Goal: Task Accomplishment & Management: Manage account settings

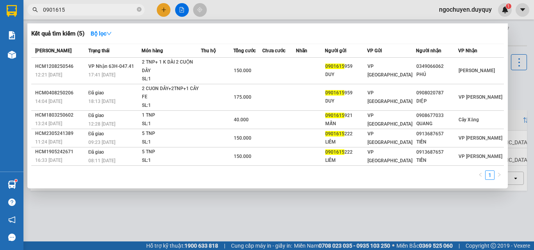
scroll to position [0, 81]
click at [138, 10] on icon "close-circle" at bounding box center [139, 9] width 5 height 5
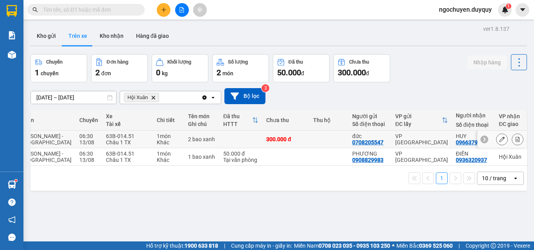
click at [517, 140] on div at bounding box center [501, 140] width 49 height 18
click at [515, 139] on icon at bounding box center [517, 139] width 4 height 5
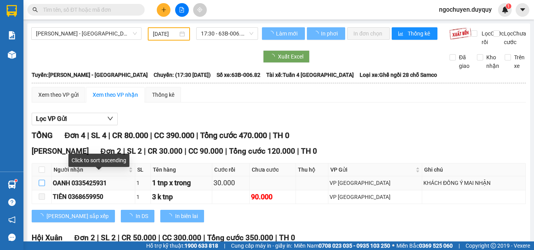
type input "[DATE]"
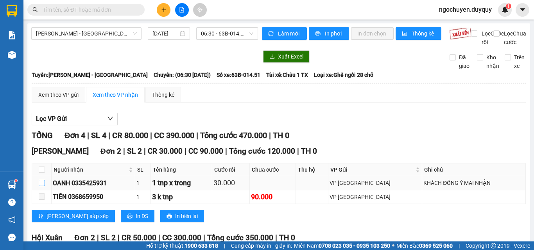
scroll to position [98, 0]
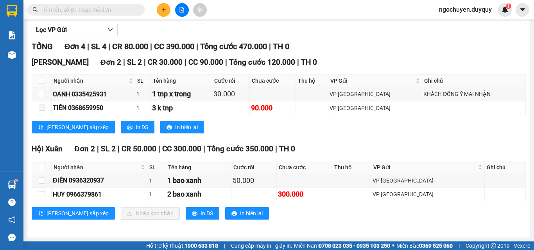
click at [40, 162] on th at bounding box center [42, 167] width 20 height 13
click at [44, 167] on input "checkbox" at bounding box center [42, 167] width 6 height 6
checkbox input "true"
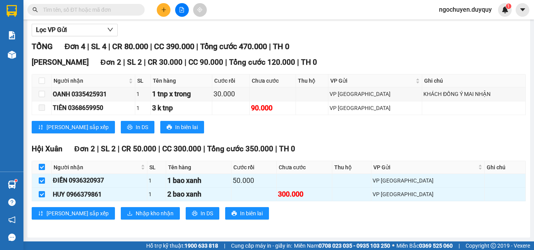
checkbox input "true"
click at [121, 212] on button "Nhập kho nhận" at bounding box center [150, 213] width 59 height 12
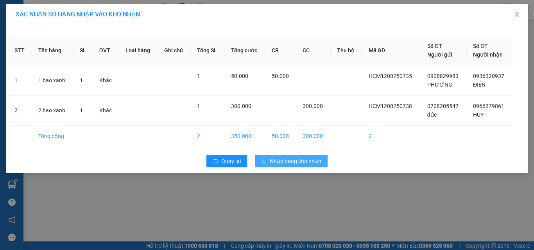
click at [270, 160] on span "Nhập hàng kho nhận" at bounding box center [296, 161] width 52 height 9
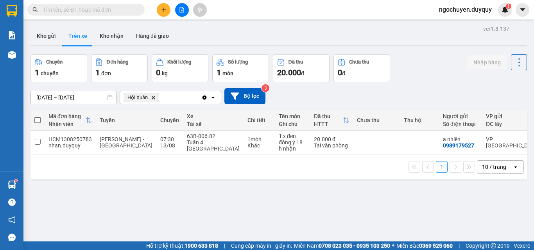
scroll to position [0, 117]
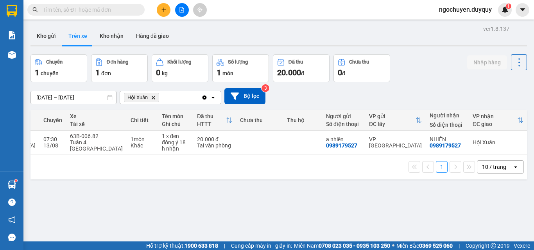
click at [87, 11] on input "text" at bounding box center [89, 9] width 92 height 9
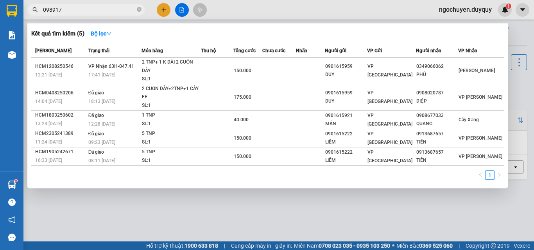
type input "0989179"
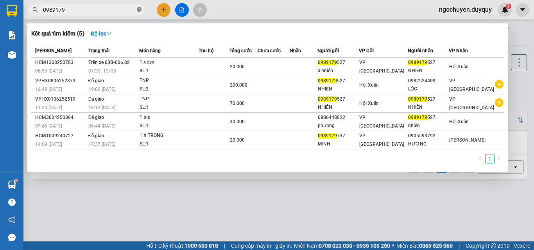
click at [141, 11] on icon "close-circle" at bounding box center [139, 9] width 5 height 5
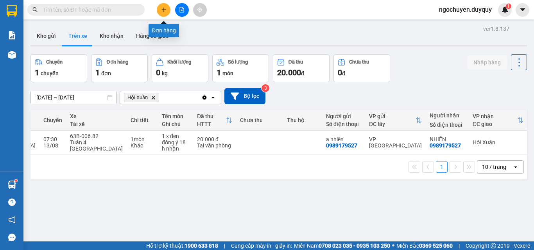
click at [169, 9] on button at bounding box center [164, 10] width 14 height 14
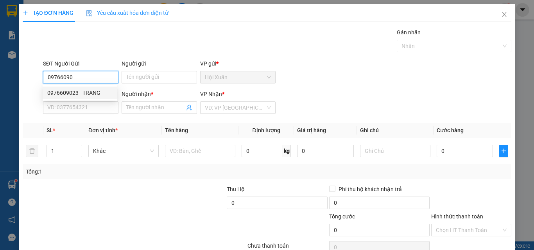
click at [98, 93] on div "0976609023 - TRANG" at bounding box center [79, 93] width 65 height 9
type input "0976609023"
type input "TRANG"
type input "0987502937"
type input "C TIÊN"
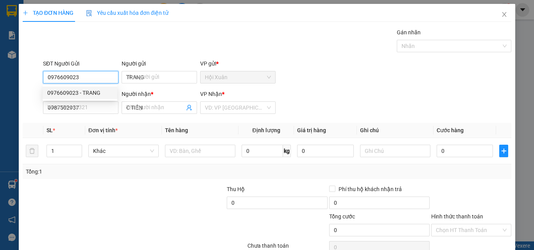
type input "40.000"
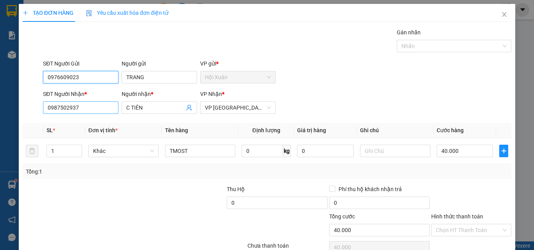
type input "0976609023"
click at [86, 110] on input "0987502937" at bounding box center [80, 108] width 75 height 12
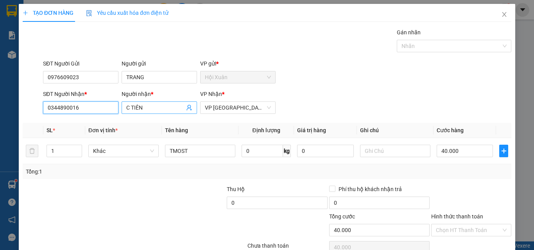
type input "0344890016"
click at [155, 106] on input "C TIÊN" at bounding box center [155, 108] width 58 height 9
type input "C"
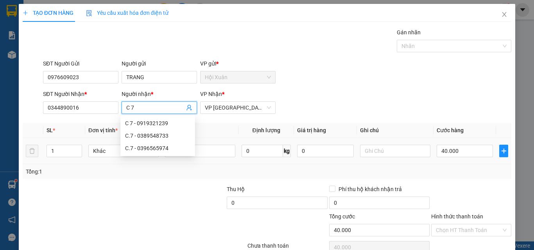
type input "C 7"
click at [221, 159] on td "TMOST" at bounding box center [200, 151] width 77 height 26
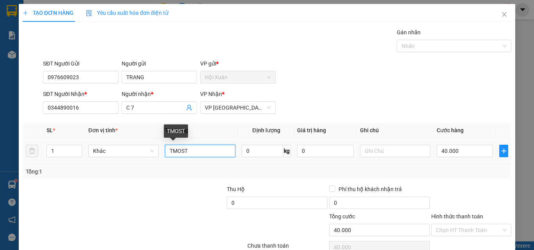
click at [221, 157] on input "TMOST" at bounding box center [200, 151] width 70 height 12
type input "TNP"
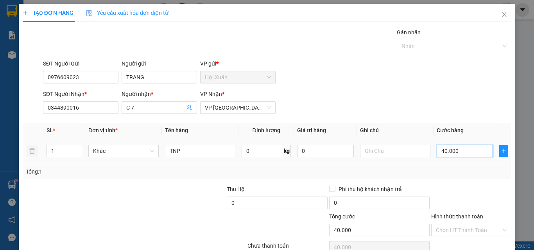
click at [472, 155] on input "40.000" at bounding box center [464, 151] width 56 height 12
type input "0"
type input "3"
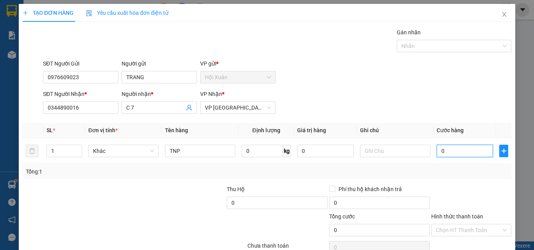
type input "3"
type input "03"
type input "30"
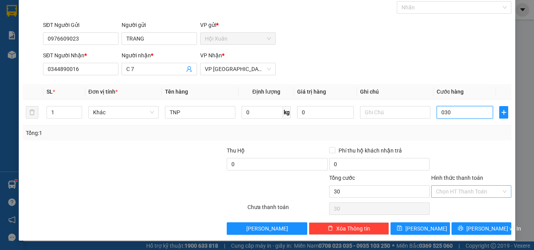
type input "030"
type input "30.000"
click at [448, 195] on input "Hình thức thanh toán" at bounding box center [468, 192] width 65 height 12
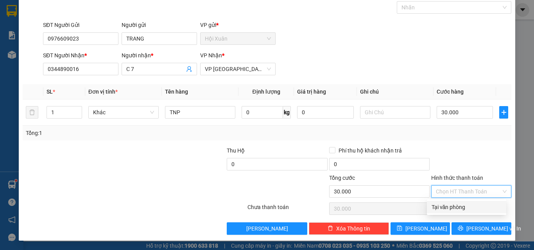
click at [448, 207] on div "Tại văn phòng" at bounding box center [466, 207] width 70 height 9
type input "0"
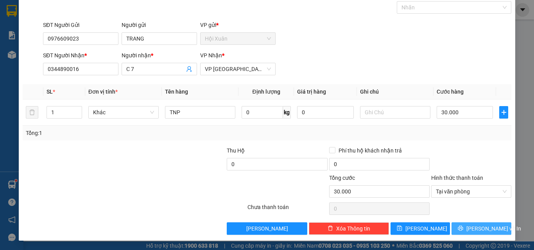
click at [453, 228] on button "[PERSON_NAME] và In" at bounding box center [481, 229] width 60 height 12
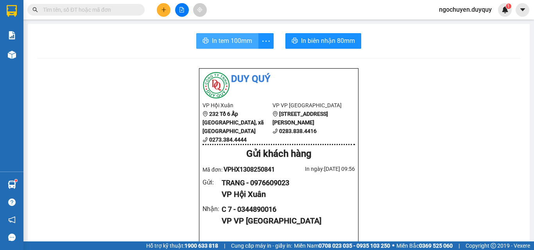
click at [212, 39] on span "In tem 100mm" at bounding box center [232, 41] width 40 height 10
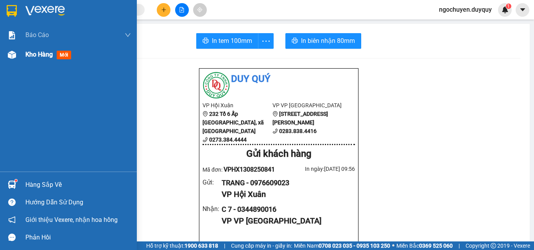
click at [10, 57] on img at bounding box center [12, 55] width 8 height 8
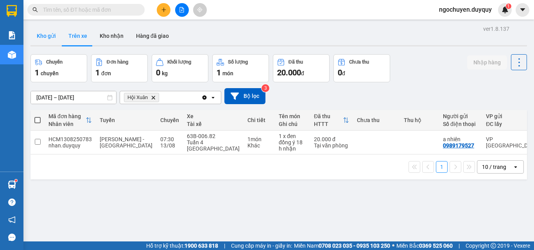
click at [52, 39] on button "Kho gửi" at bounding box center [46, 36] width 32 height 19
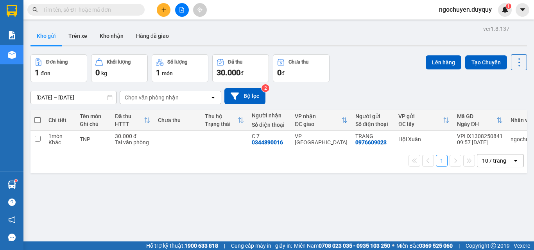
click at [164, 20] on main "ver 1.8.137 Kho gửi Trên xe Kho nhận Hàng đã giao Đơn hàng 1 đơn Khối lượng 0 k…" at bounding box center [267, 121] width 534 height 242
click at [165, 8] on icon "plus" at bounding box center [163, 9] width 5 height 5
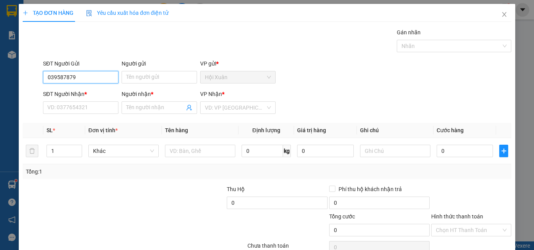
type input "0395878790"
click at [88, 91] on div "0395878790 - GIANG" at bounding box center [79, 93] width 65 height 9
type input "GIANG"
type input "0966881418"
type input "KHANG"
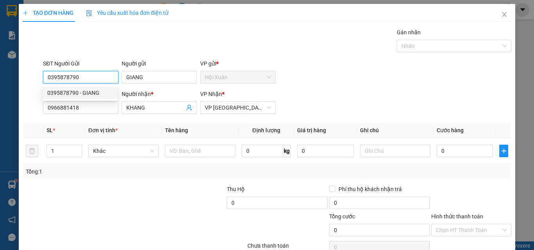
type input "50.000"
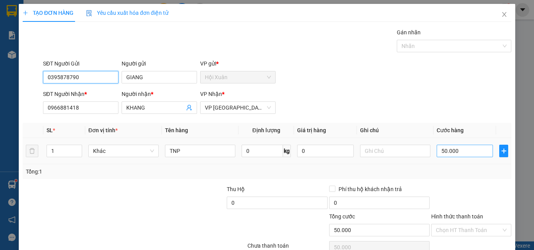
type input "0395878790"
click at [461, 152] on input "50.000" at bounding box center [464, 151] width 56 height 12
type input "0"
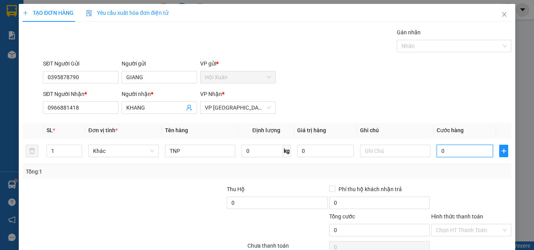
type input "3"
type input "03"
type input "35"
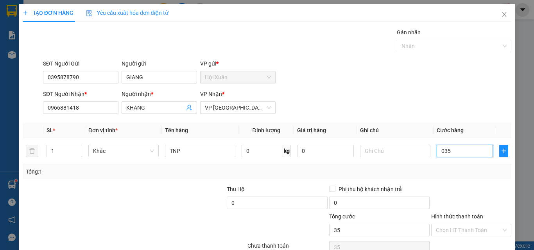
scroll to position [39, 0]
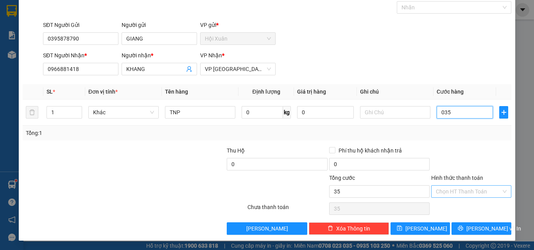
type input "035"
type input "35.000"
click at [471, 193] on input "Hình thức thanh toán" at bounding box center [468, 192] width 65 height 12
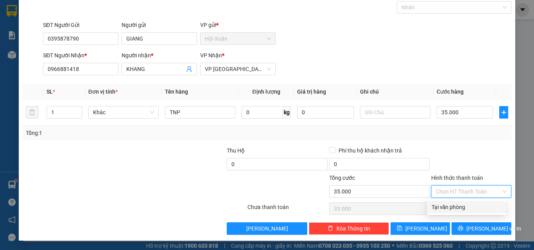
click at [481, 166] on div at bounding box center [471, 159] width 82 height 27
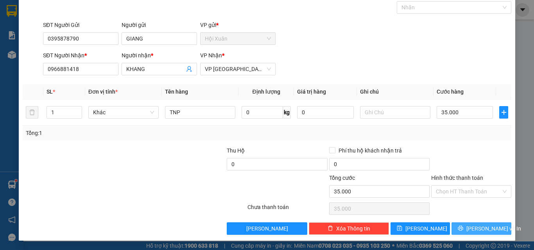
click at [475, 228] on span "[PERSON_NAME] và In" at bounding box center [493, 229] width 55 height 9
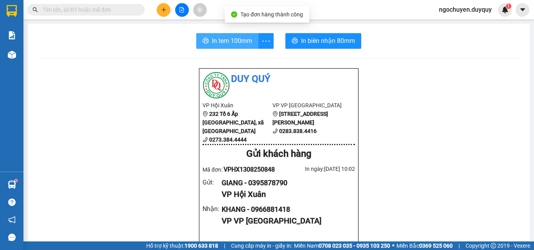
click at [244, 40] on span "In tem 100mm" at bounding box center [232, 41] width 40 height 10
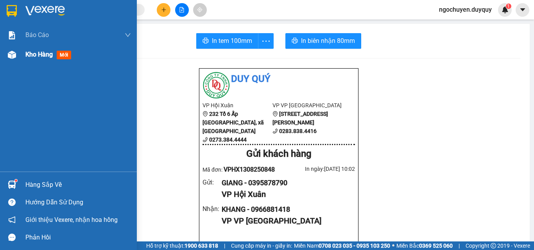
click at [30, 50] on div "Kho hàng mới" at bounding box center [49, 55] width 49 height 10
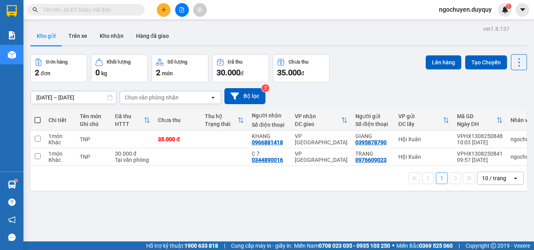
click at [35, 120] on span at bounding box center [37, 120] width 6 height 6
click at [37, 116] on input "checkbox" at bounding box center [37, 116] width 0 height 0
checkbox input "true"
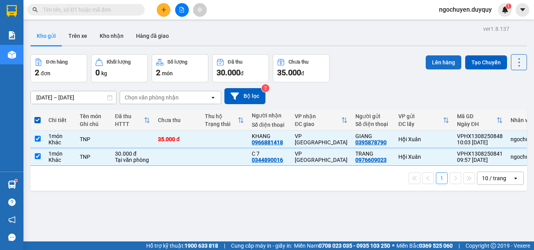
click at [437, 64] on button "Lên hàng" at bounding box center [443, 62] width 36 height 14
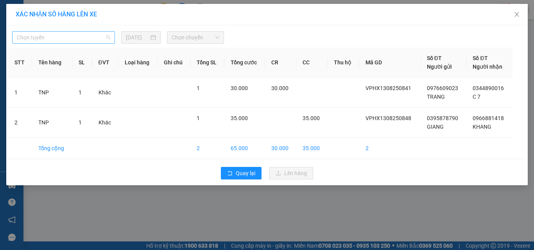
click at [77, 36] on span "Chọn tuyến" at bounding box center [63, 38] width 93 height 12
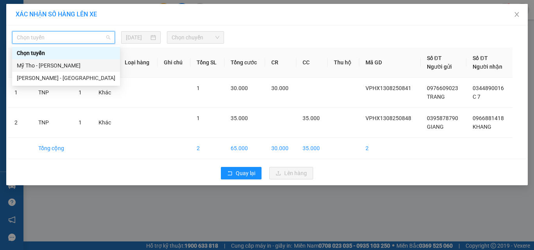
click at [75, 64] on div "Mỹ Tho - [PERSON_NAME]" at bounding box center [66, 65] width 98 height 9
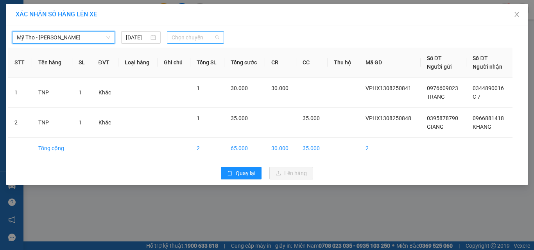
click at [196, 32] on span "Chọn chuyến" at bounding box center [195, 38] width 48 height 12
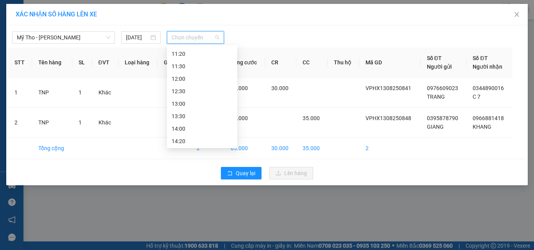
scroll to position [243, 0]
click at [193, 63] on div "11:20" at bounding box center [201, 60] width 61 height 9
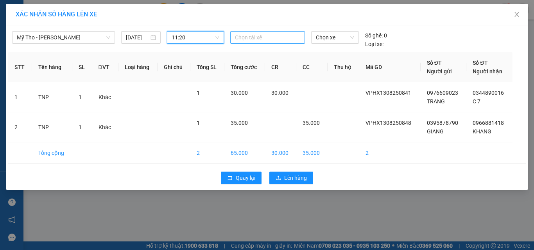
click at [259, 40] on div at bounding box center [267, 37] width 71 height 9
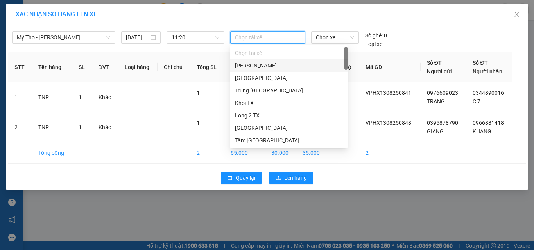
type input "1"
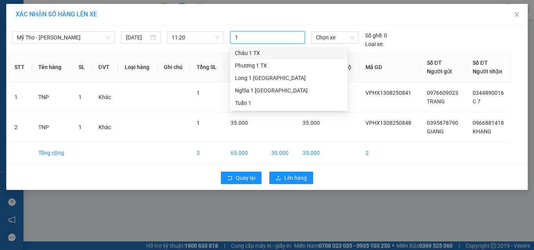
click at [258, 51] on div "Châu 1 TX" at bounding box center [289, 53] width 108 height 9
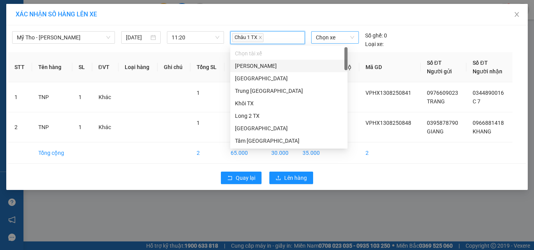
click at [330, 39] on span "Chọn xe" at bounding box center [335, 38] width 38 height 12
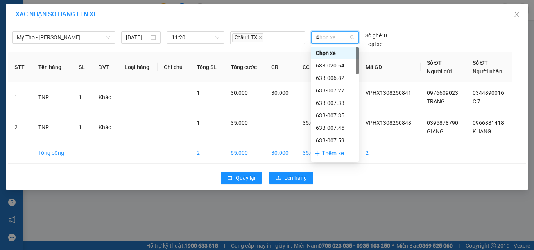
type input "45"
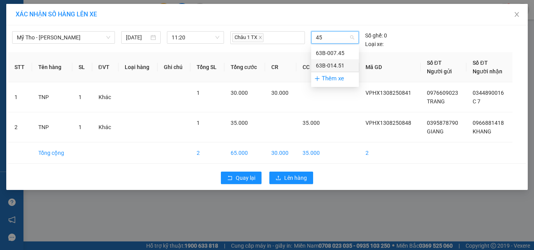
click at [336, 69] on div "63B-014.51" at bounding box center [335, 65] width 38 height 9
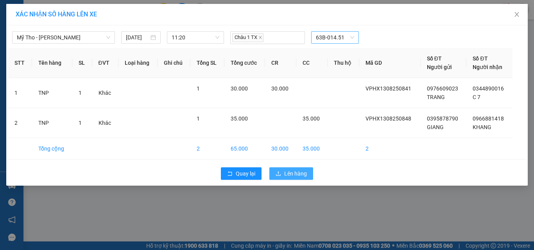
click at [287, 170] on span "Lên hàng" at bounding box center [295, 174] width 23 height 9
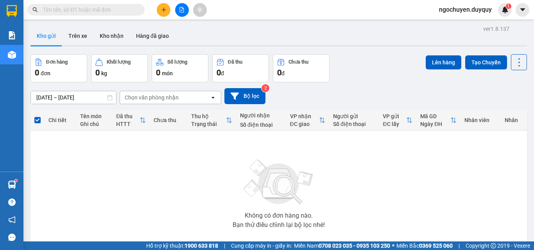
click at [117, 10] on input "text" at bounding box center [89, 9] width 92 height 9
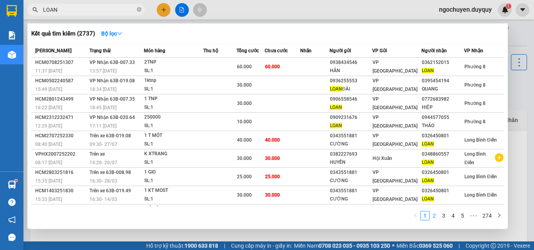
type input "LOAN"
click at [438, 218] on link "2" at bounding box center [434, 216] width 9 height 9
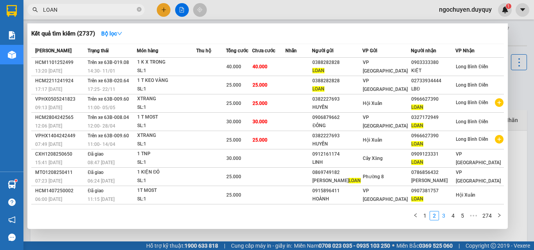
click at [441, 218] on link "3" at bounding box center [443, 216] width 9 height 9
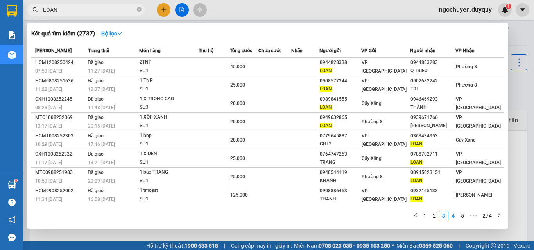
click at [449, 218] on link "4" at bounding box center [452, 216] width 9 height 9
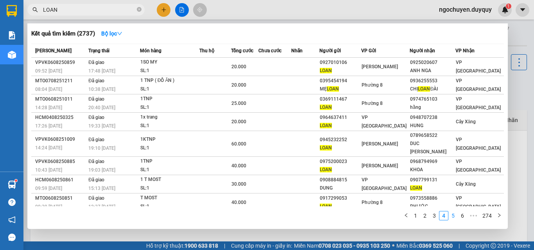
click at [453, 218] on link "5" at bounding box center [452, 216] width 9 height 9
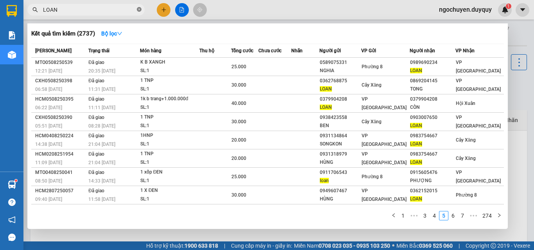
click at [140, 10] on icon "close-circle" at bounding box center [139, 9] width 5 height 5
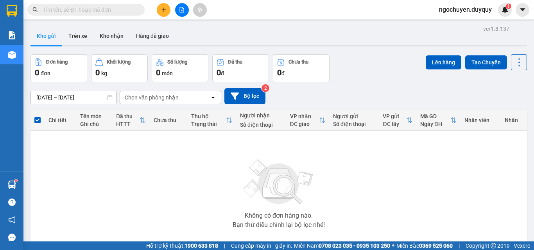
click at [140, 10] on span at bounding box center [139, 9] width 5 height 9
click at [117, 10] on input "text" at bounding box center [89, 9] width 92 height 9
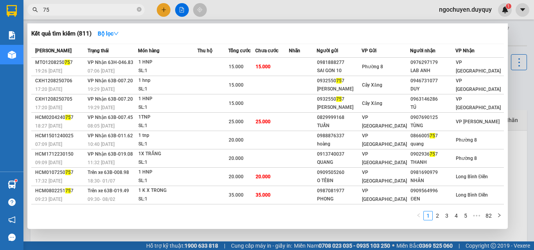
type input "7"
type input "1757"
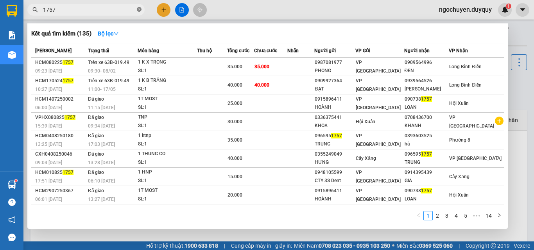
click at [137, 11] on icon "close-circle" at bounding box center [139, 9] width 5 height 5
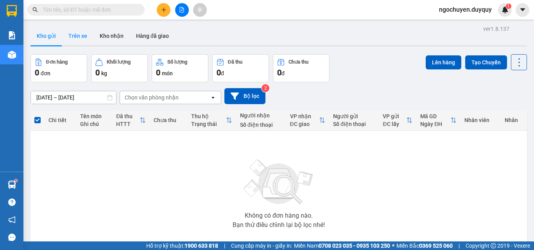
click at [65, 37] on button "Trên xe" at bounding box center [77, 36] width 31 height 19
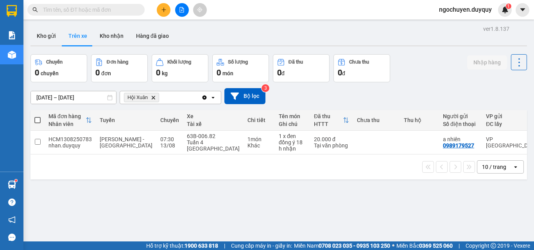
scroll to position [0, 117]
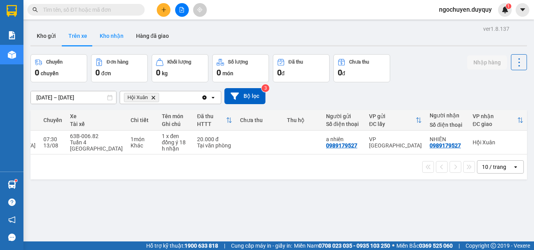
click at [119, 37] on button "Kho nhận" at bounding box center [111, 36] width 36 height 19
type input "[DATE] – [DATE]"
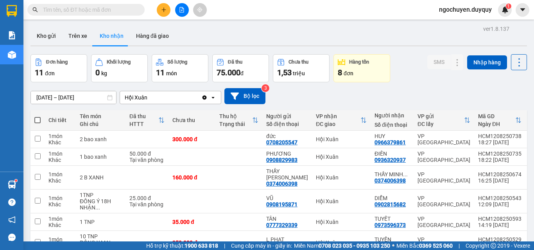
click at [87, 8] on input "text" at bounding box center [89, 9] width 92 height 9
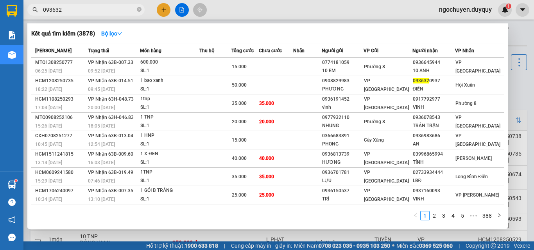
type input "0936320"
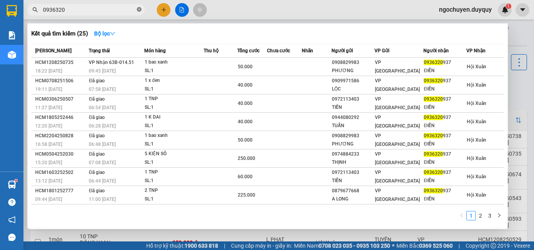
click at [138, 10] on icon "close-circle" at bounding box center [139, 9] width 5 height 5
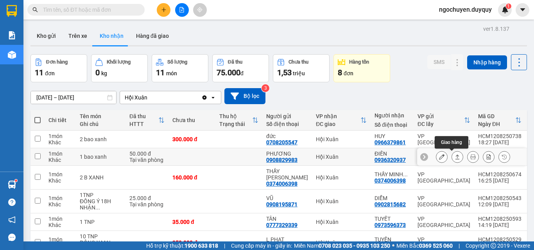
click at [454, 157] on button at bounding box center [457, 157] width 11 height 14
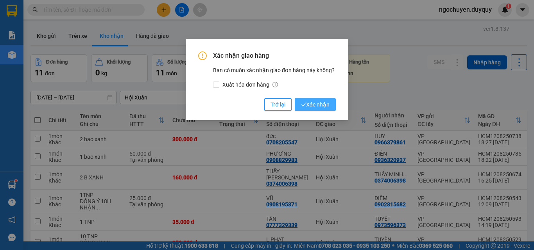
click at [318, 107] on span "Xác nhận" at bounding box center [315, 104] width 29 height 9
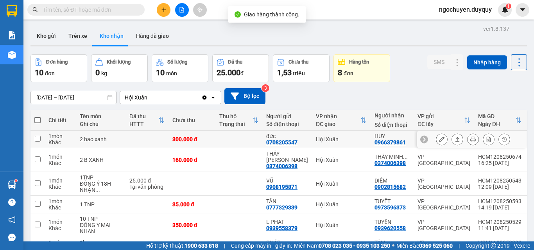
scroll to position [125, 0]
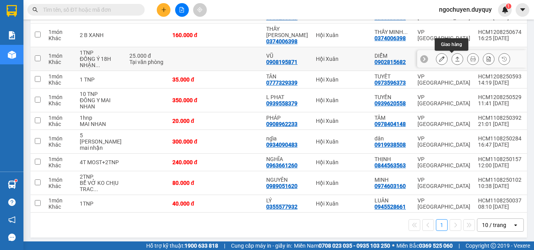
click at [454, 61] on icon at bounding box center [456, 58] width 5 height 5
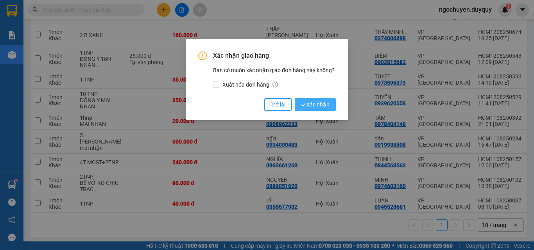
click at [326, 105] on span "Xác nhận" at bounding box center [315, 104] width 29 height 9
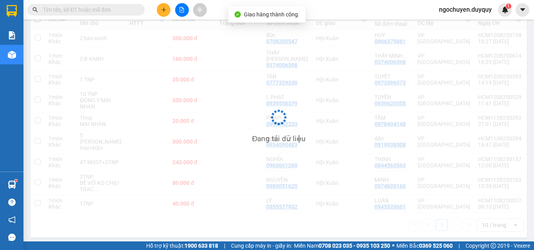
scroll to position [101, 0]
